Goal: Check status: Check status

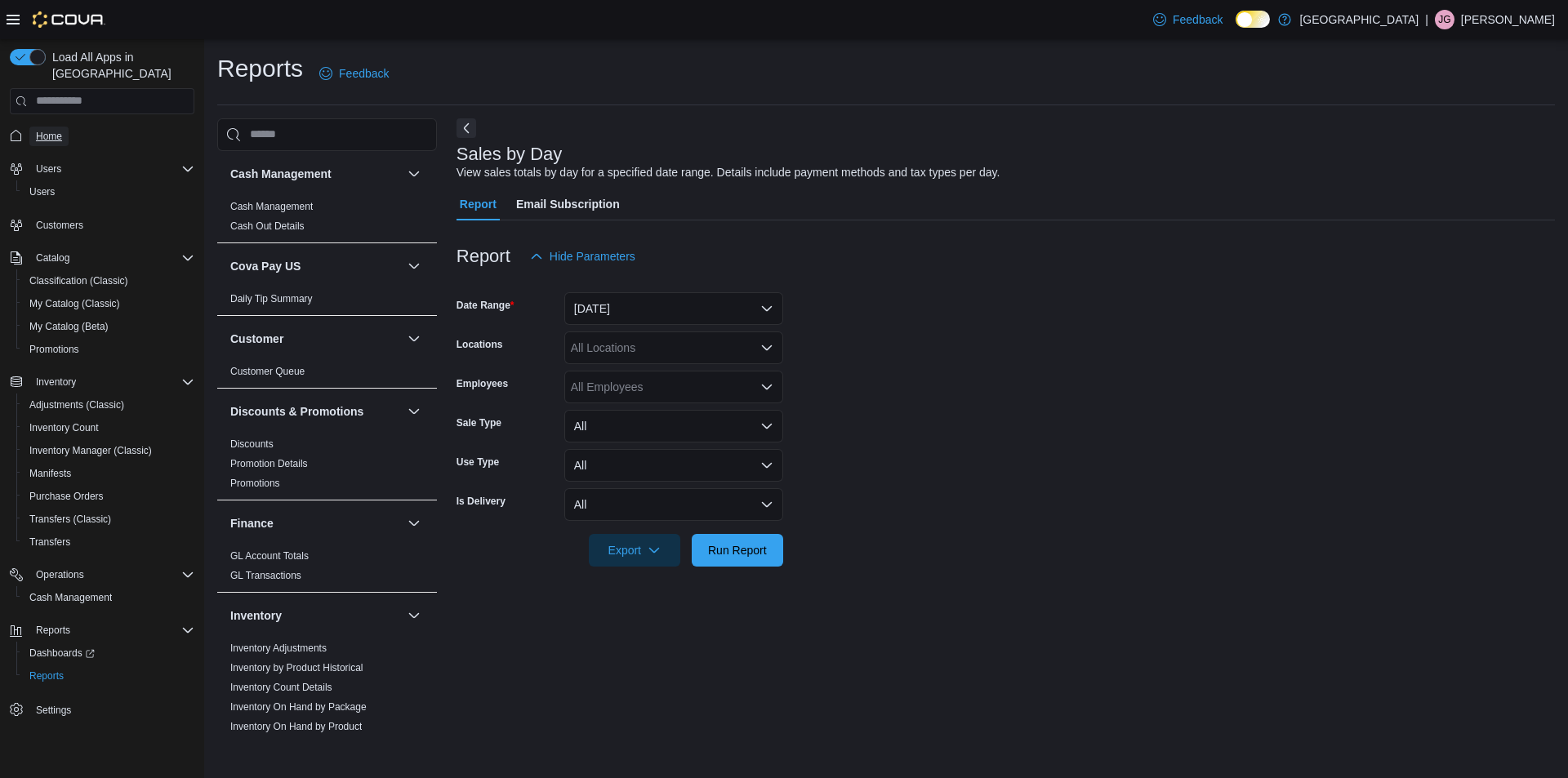
click at [56, 130] on span "Home" at bounding box center [49, 136] width 26 height 13
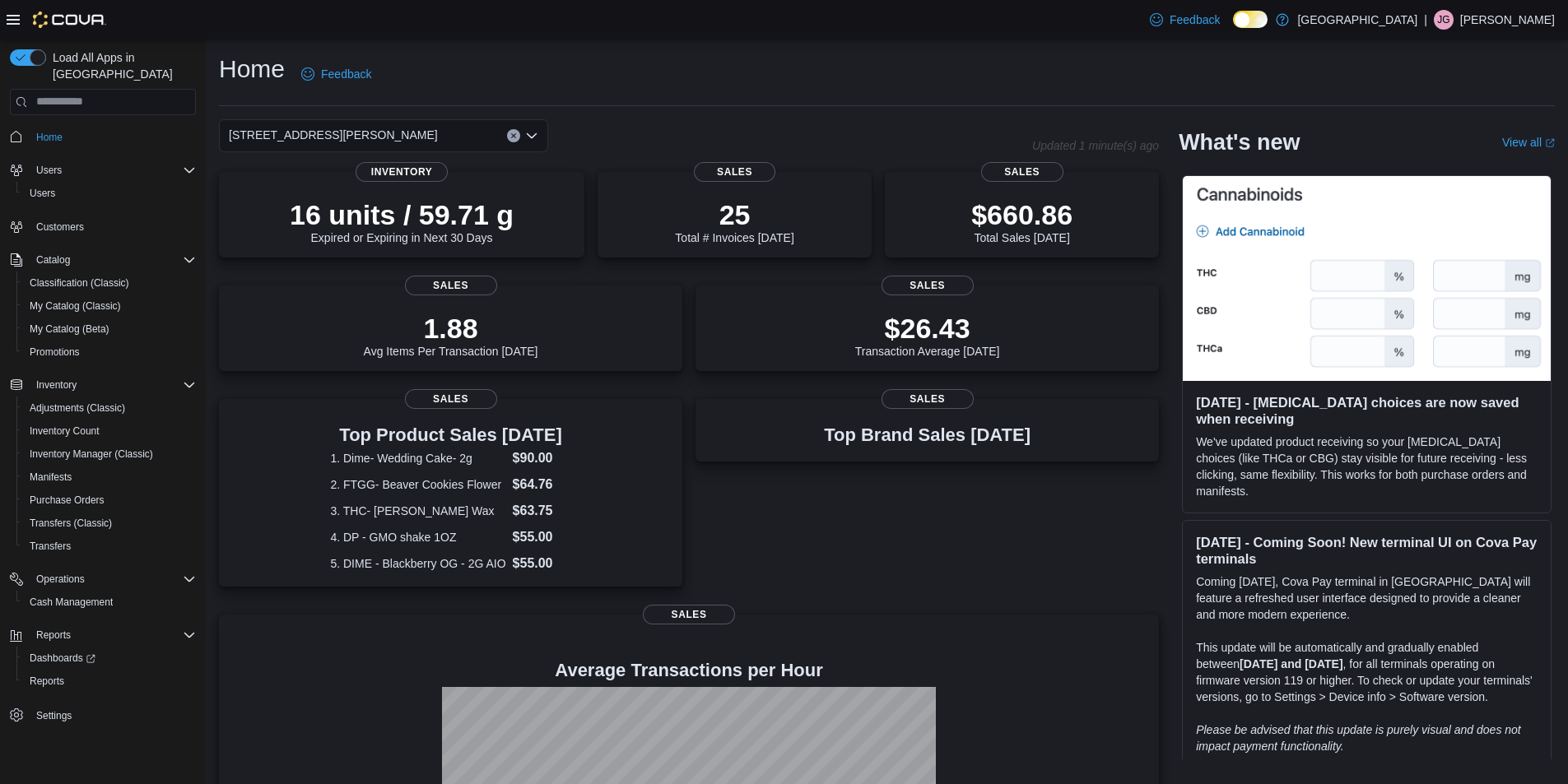
click at [533, 133] on icon "Open list of options" at bounding box center [532, 136] width 13 height 13
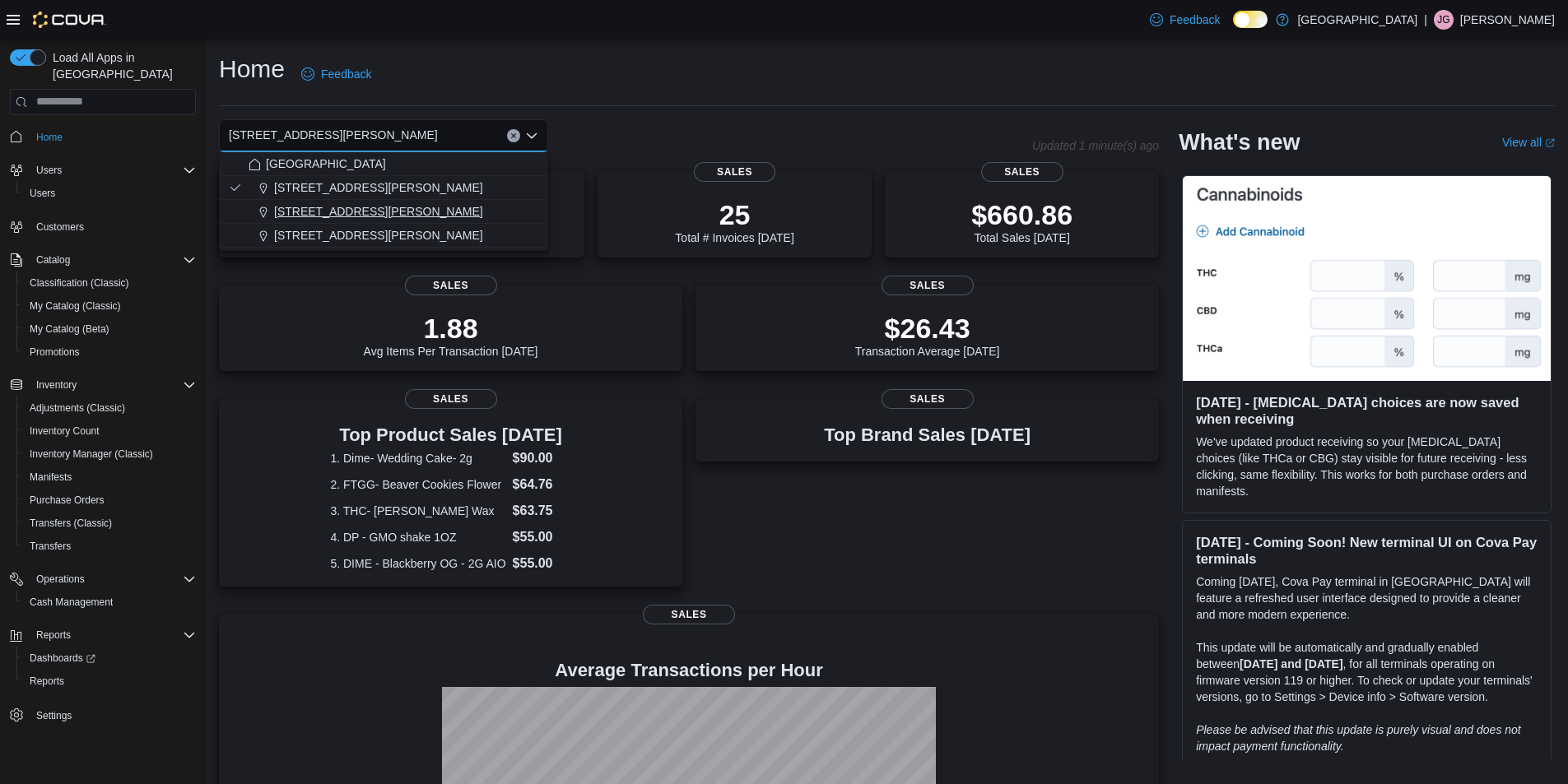
click at [328, 207] on span "[STREET_ADDRESS][PERSON_NAME]" at bounding box center [379, 211] width 209 height 16
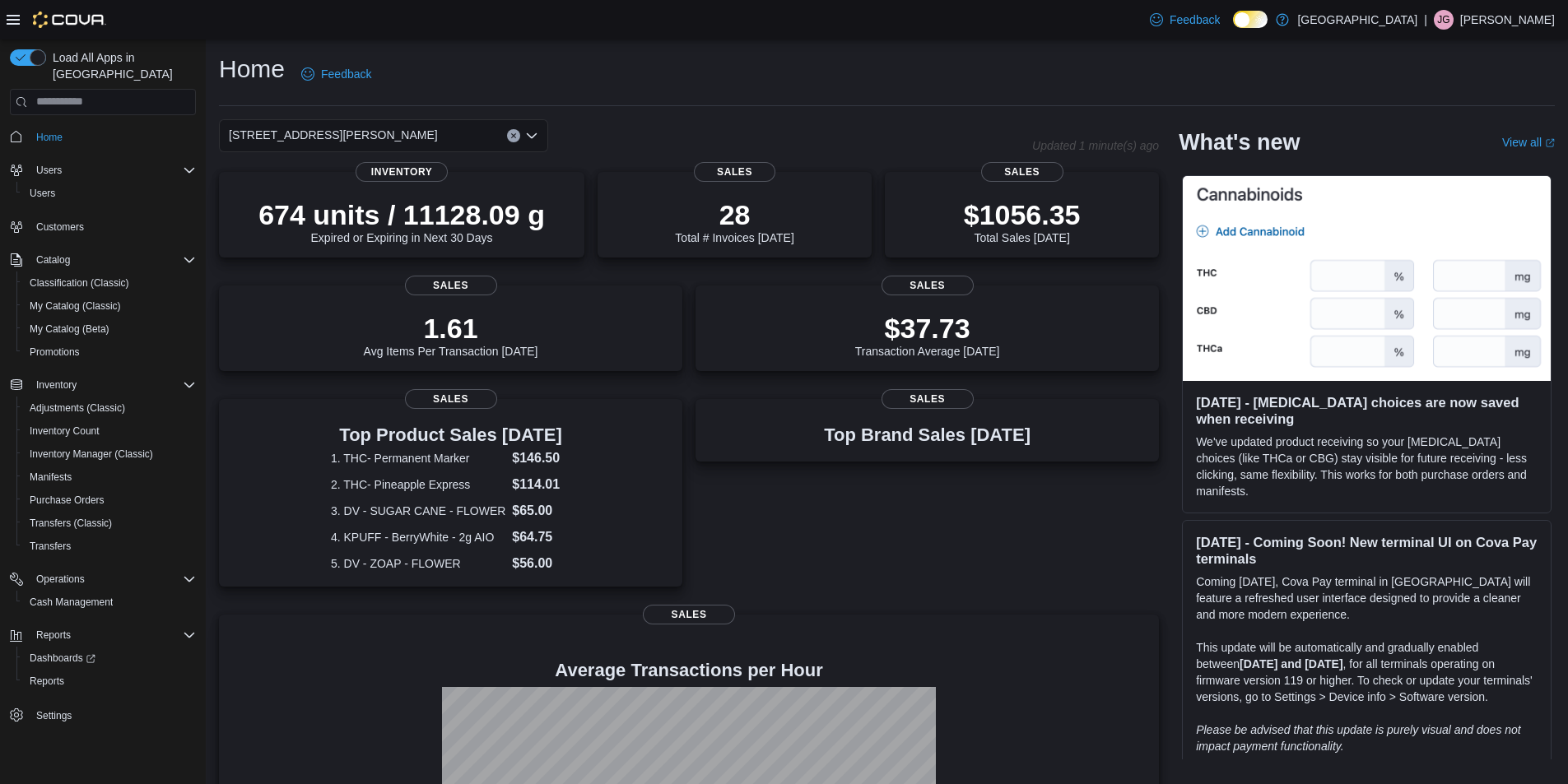
click at [534, 132] on icon "Open list of options" at bounding box center [532, 136] width 13 height 13
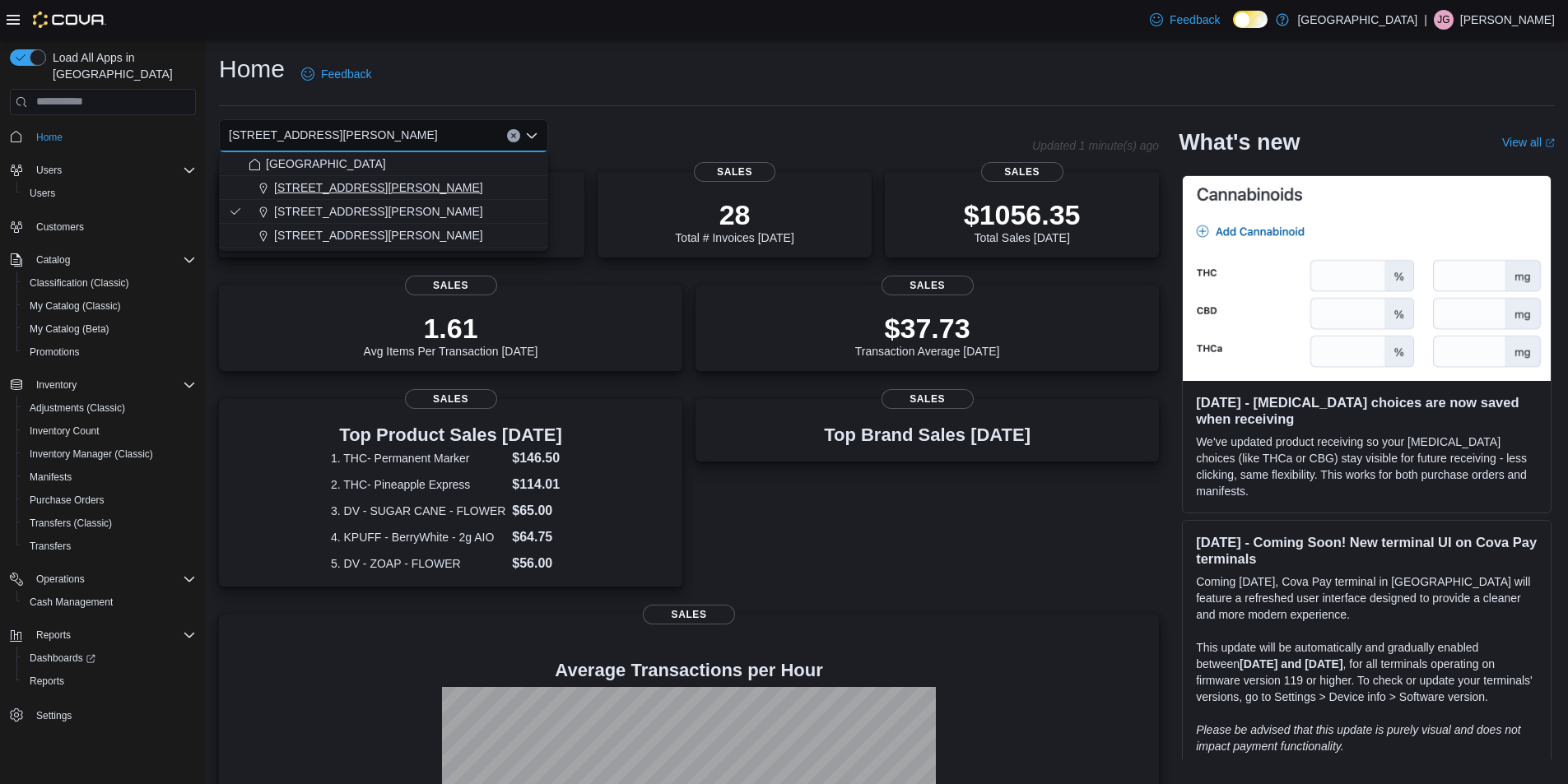
click at [358, 190] on span "[STREET_ADDRESS][PERSON_NAME]" at bounding box center [379, 188] width 209 height 16
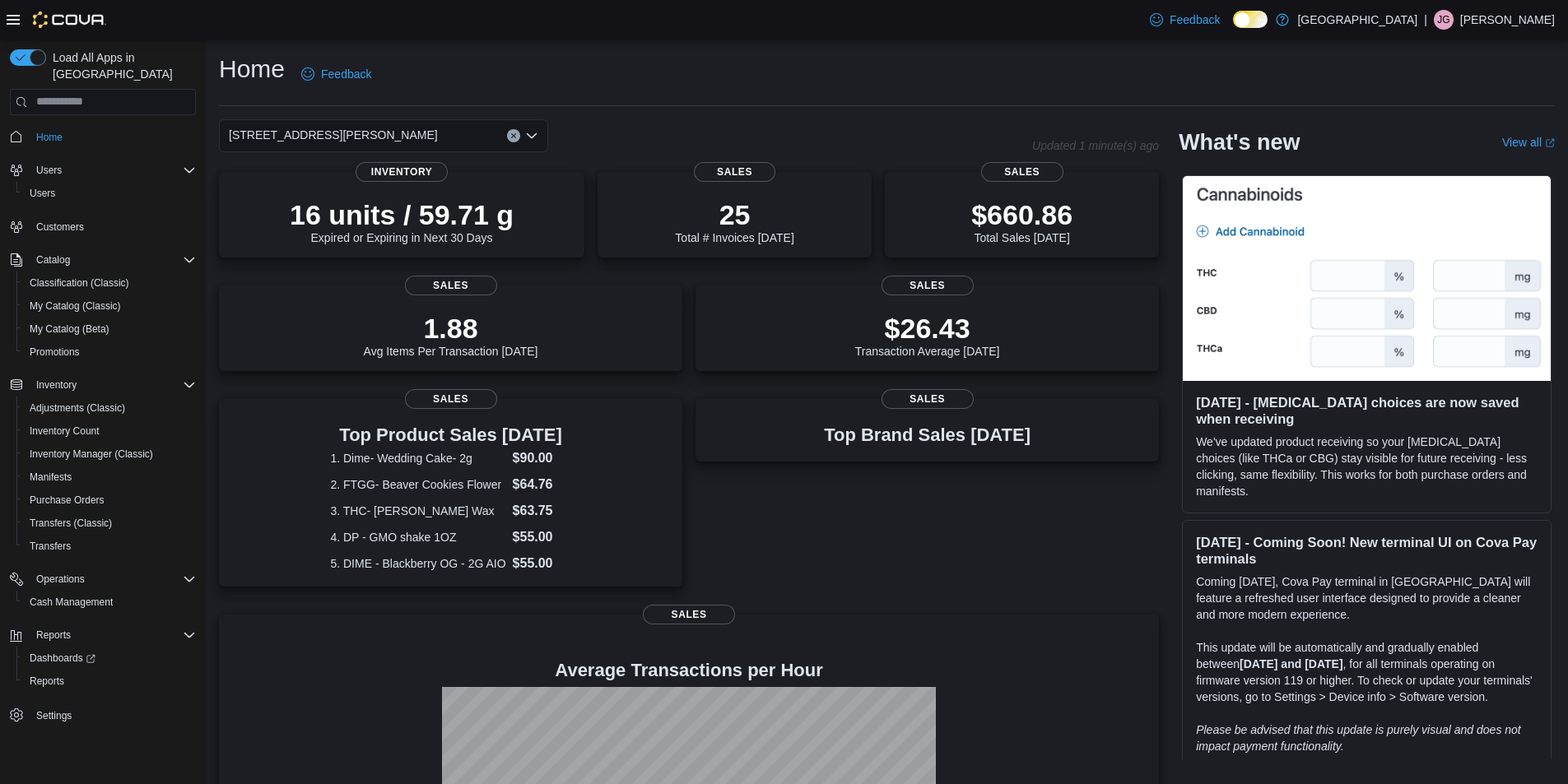
click at [532, 131] on icon "Open list of options" at bounding box center [532, 136] width 13 height 13
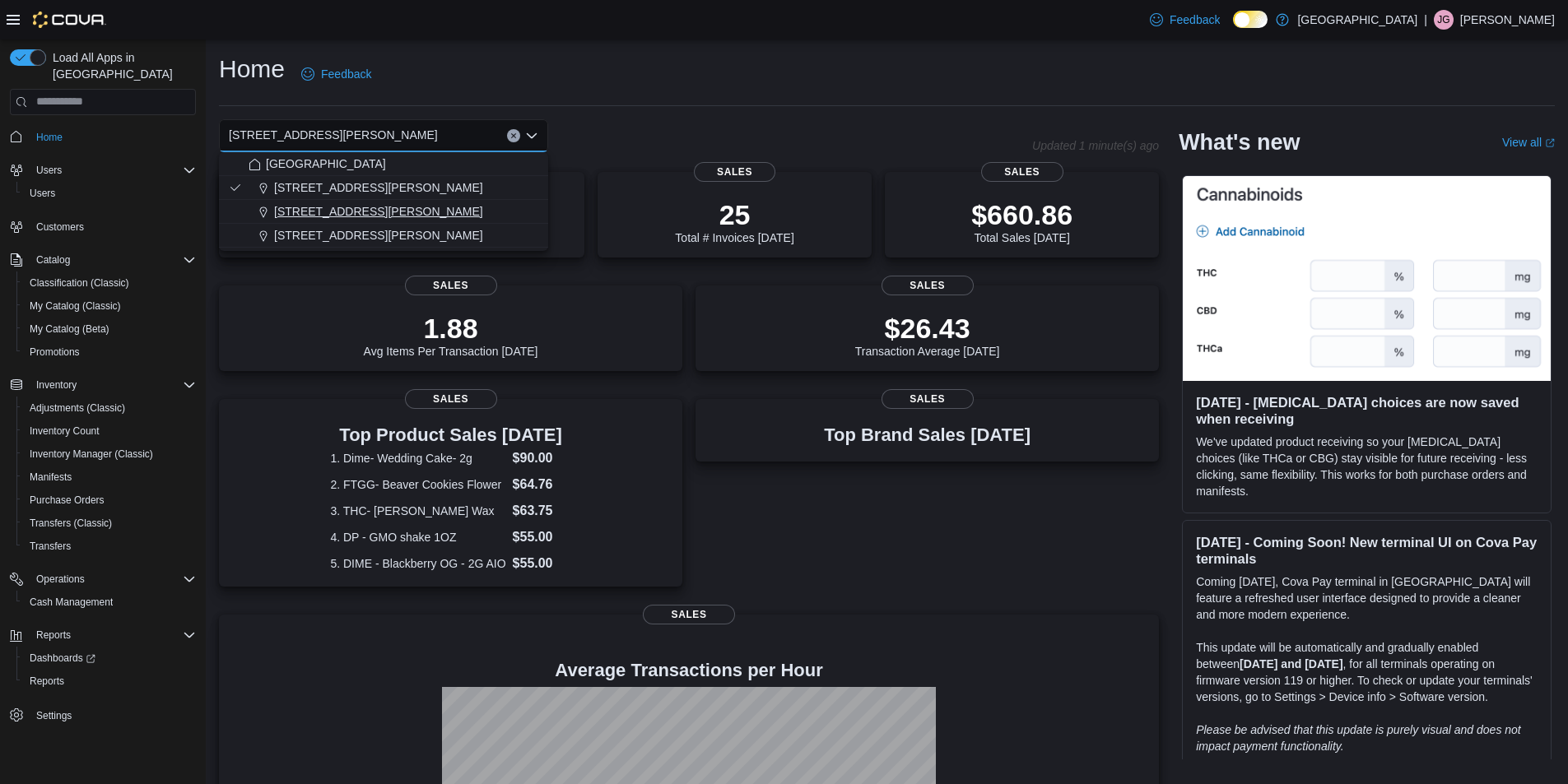
click at [364, 209] on span "[STREET_ADDRESS][PERSON_NAME]" at bounding box center [379, 211] width 209 height 16
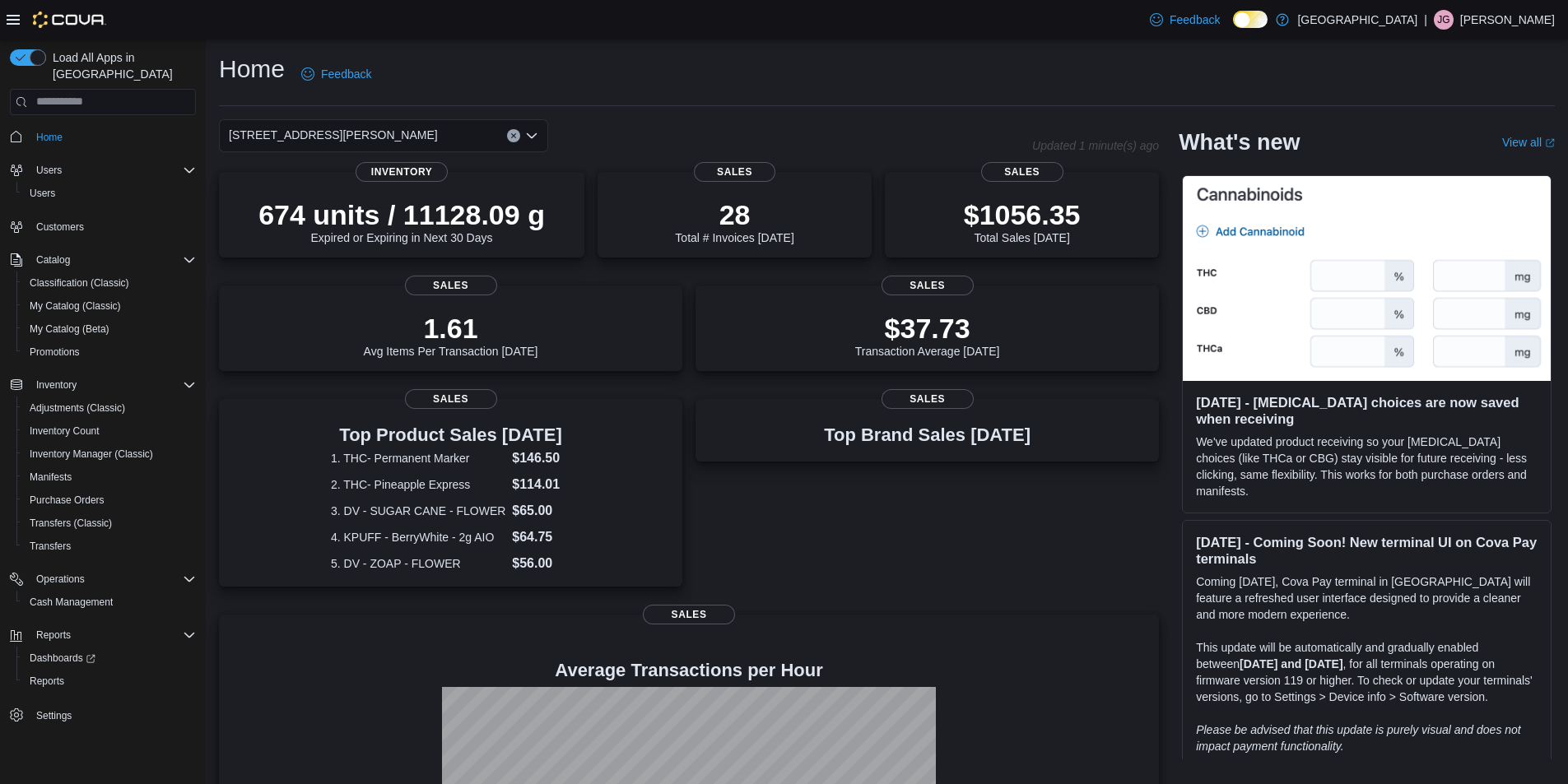
click at [514, 135] on icon "Clear input" at bounding box center [513, 135] width 5 height 5
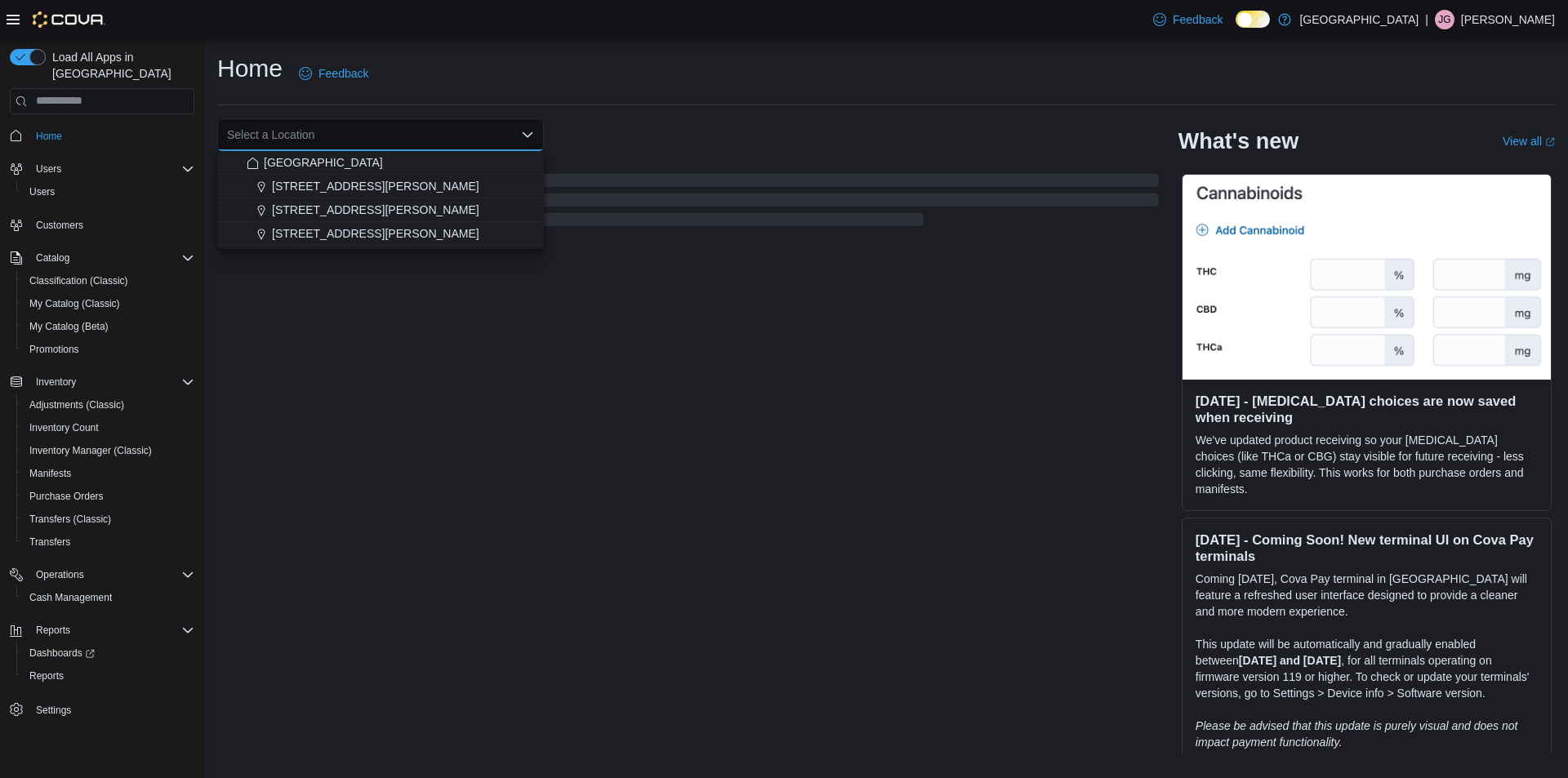
click at [790, 98] on div "Home Feedback" at bounding box center [885, 79] width 1338 height 53
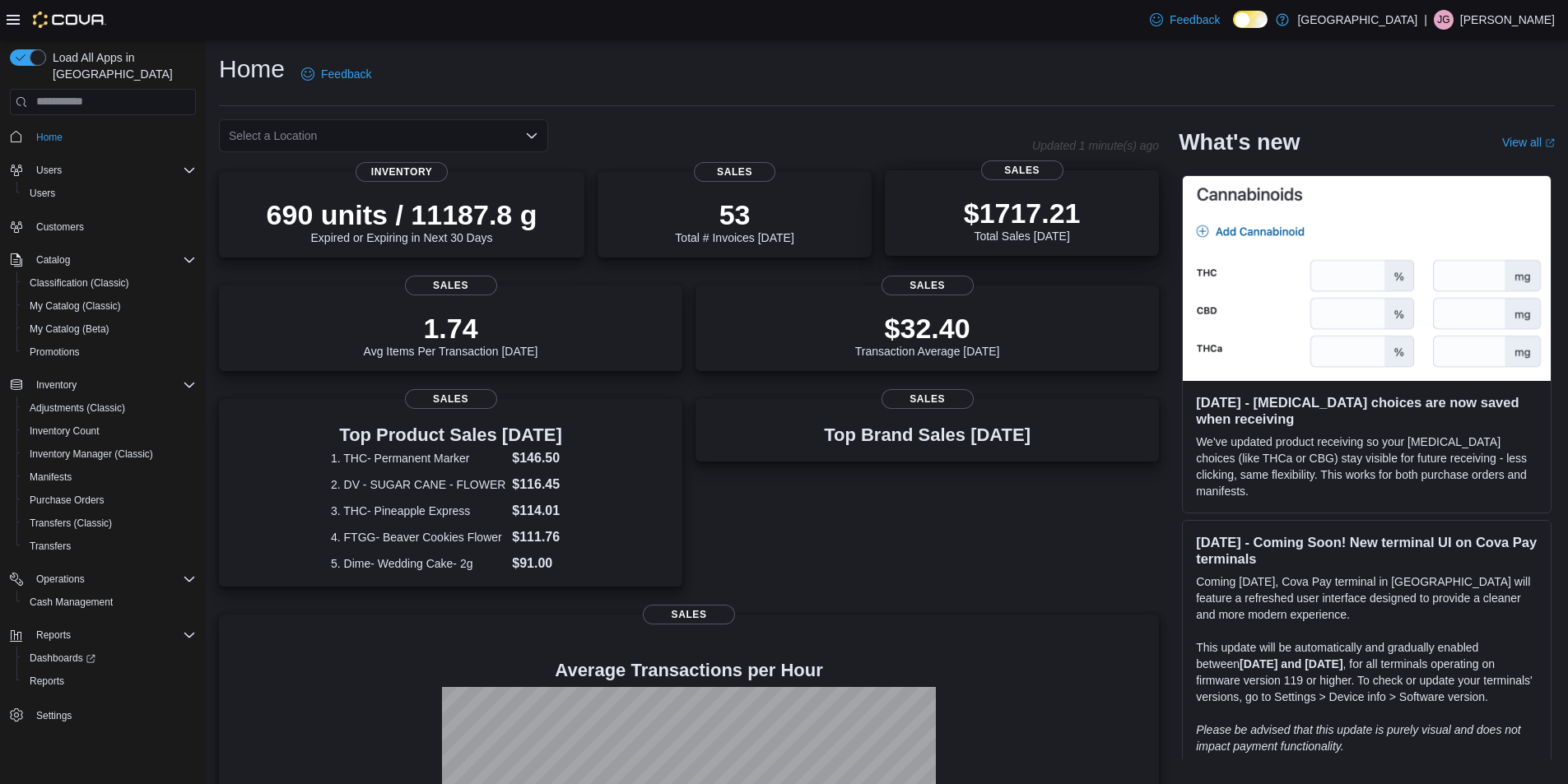
click at [1073, 224] on p "$1717.21" at bounding box center [1023, 213] width 117 height 33
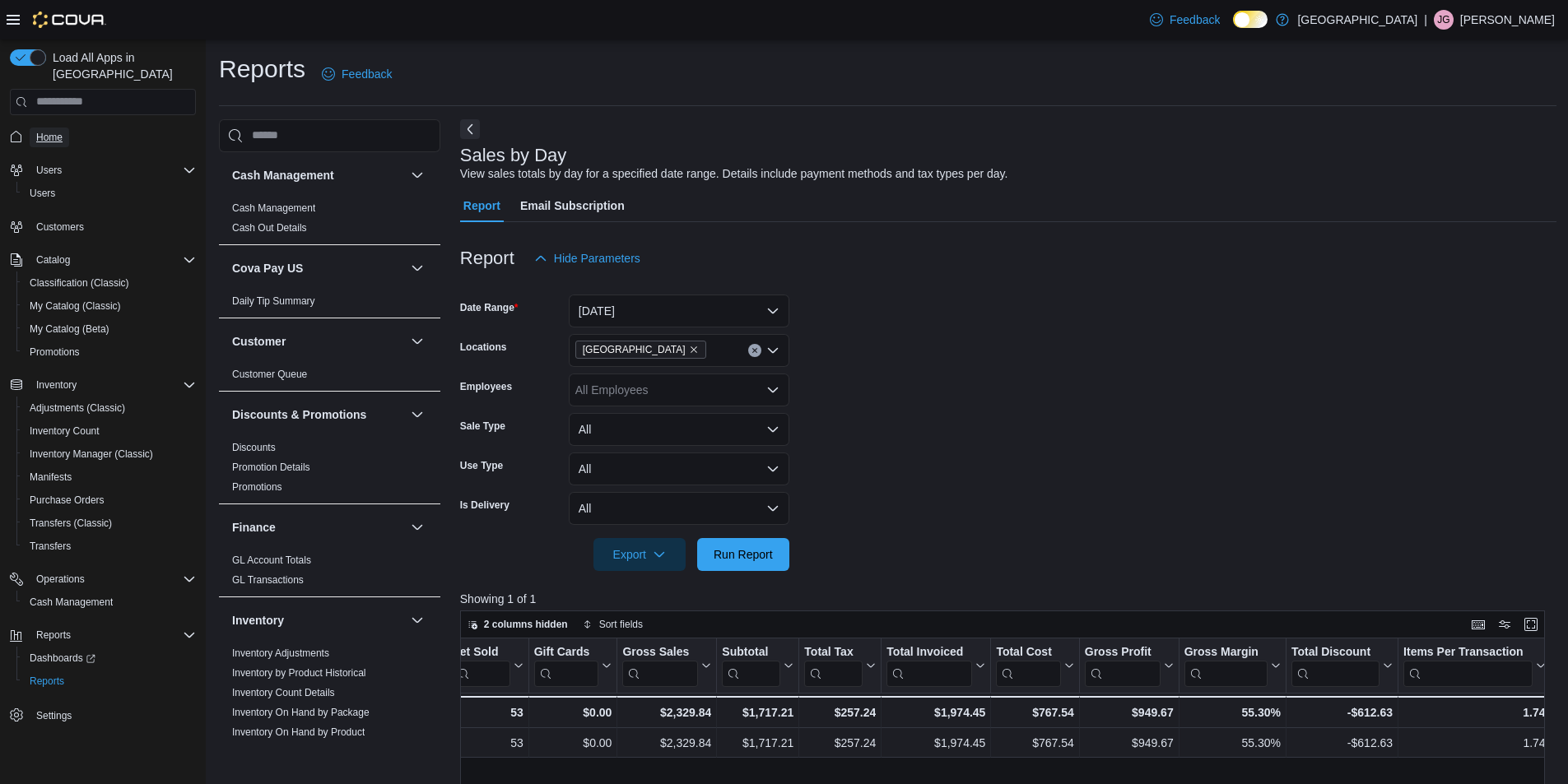
click at [58, 131] on span "Home" at bounding box center [49, 137] width 26 height 13
